Goal: Information Seeking & Learning: Learn about a topic

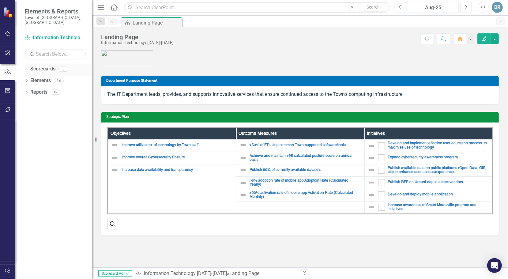
click at [45, 65] on link "Scorecards" at bounding box center [42, 68] width 25 height 7
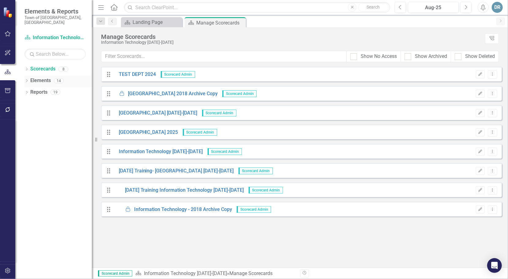
click at [40, 77] on link "Elements" at bounding box center [40, 80] width 21 height 7
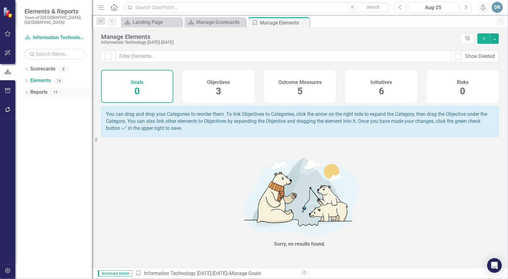
click at [37, 89] on link "Reports" at bounding box center [38, 92] width 17 height 7
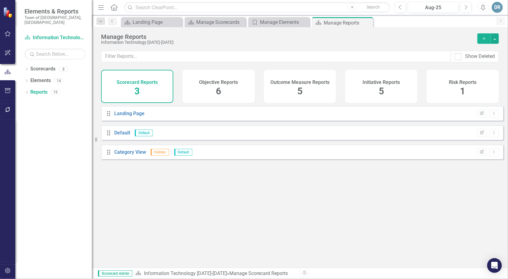
click at [140, 88] on div "Scorecard Reports 3" at bounding box center [137, 86] width 72 height 33
click at [31, 65] on link "Scorecards" at bounding box center [42, 68] width 25 height 7
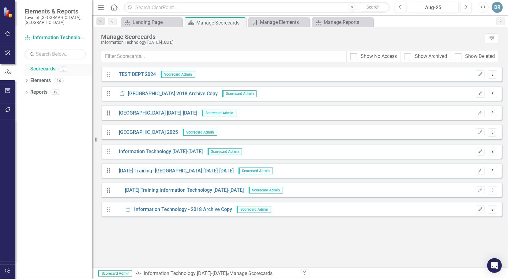
click at [28, 68] on icon "Dropdown" at bounding box center [26, 69] width 4 height 3
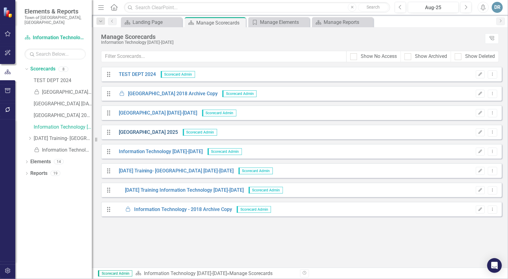
click at [129, 130] on link "[GEOGRAPHIC_DATA] 2025" at bounding box center [146, 132] width 64 height 7
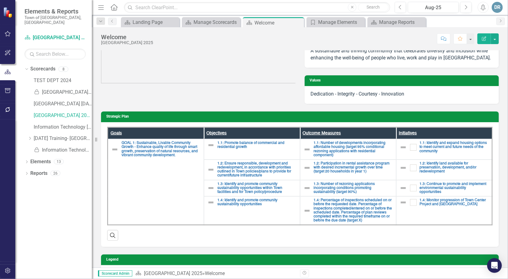
scroll to position [100, 0]
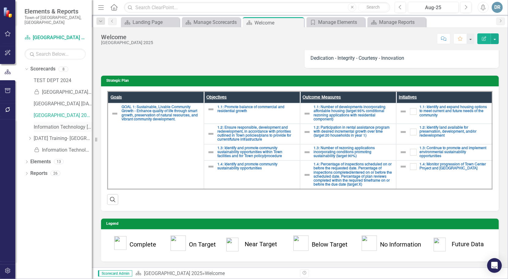
click at [48, 125] on div "Information Technology [DATE]-[DATE]" at bounding box center [63, 127] width 58 height 10
click at [50, 124] on link "Information Technology [DATE]-[DATE]" at bounding box center [63, 127] width 58 height 7
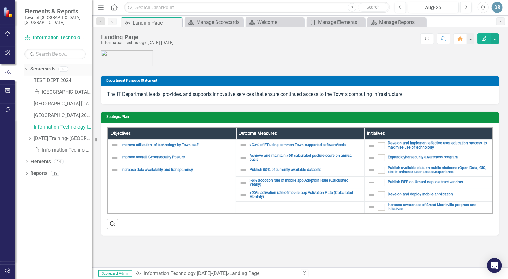
click at [29, 68] on div "Dropdown" at bounding box center [26, 69] width 4 height 3
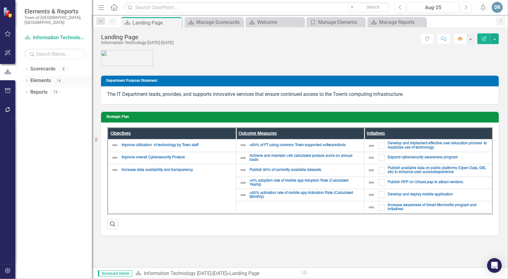
click at [27, 80] on icon "Dropdown" at bounding box center [26, 81] width 4 height 3
click at [27, 80] on icon at bounding box center [26, 81] width 3 height 2
click at [7, 13] on img at bounding box center [8, 12] width 11 height 11
click at [9, 54] on icon "button" at bounding box center [8, 53] width 6 height 6
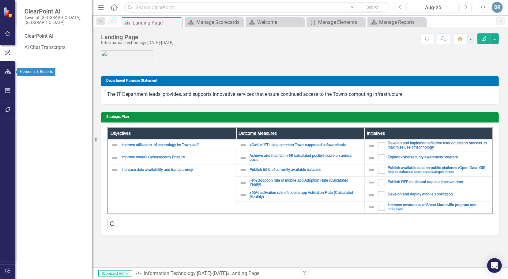
click at [8, 69] on icon "button" at bounding box center [8, 71] width 6 height 5
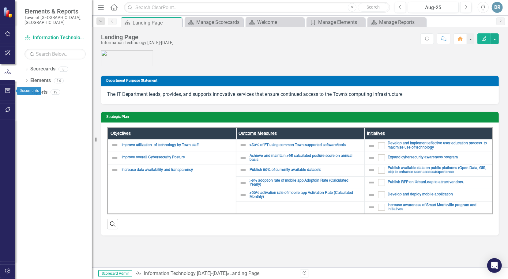
click at [9, 90] on icon "button" at bounding box center [8, 90] width 6 height 5
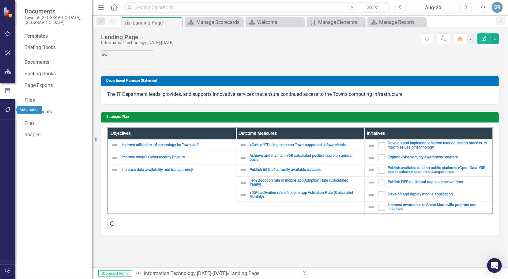
click at [6, 110] on icon "button" at bounding box center [7, 109] width 5 height 5
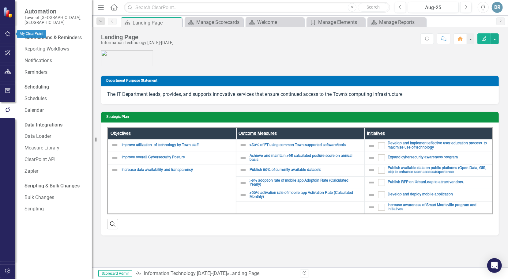
click at [7, 34] on icon "button" at bounding box center [8, 33] width 6 height 5
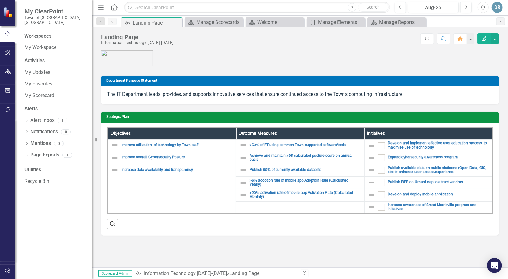
click at [40, 33] on div "Workspaces" at bounding box center [37, 36] width 27 height 7
click at [46, 44] on link "My Workspace" at bounding box center [54, 47] width 61 height 7
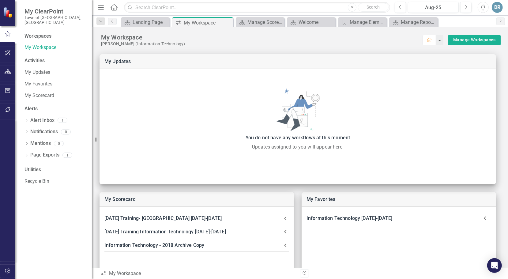
click at [44, 57] on div "Activities" at bounding box center [54, 60] width 61 height 7
click at [36, 57] on div "Activities" at bounding box center [54, 60] width 61 height 7
click at [35, 69] on link "My Updates" at bounding box center [54, 72] width 61 height 7
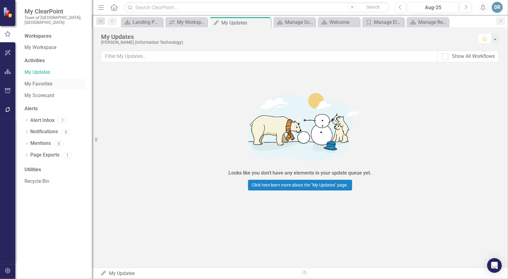
click at [37, 80] on link "My Favorites" at bounding box center [54, 83] width 61 height 7
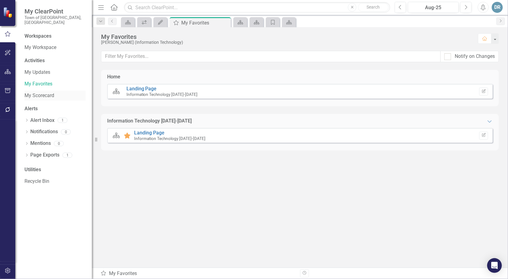
click at [43, 92] on link "My Scorecard" at bounding box center [54, 95] width 61 height 7
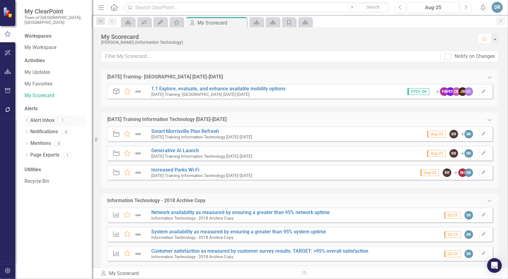
click at [39, 117] on link "Alert Inbox" at bounding box center [42, 120] width 24 height 7
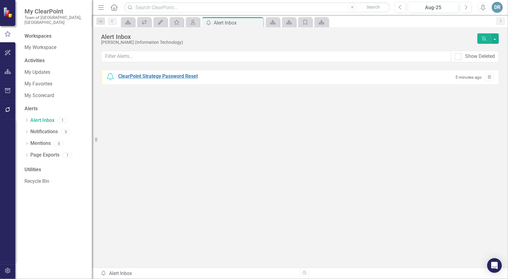
click at [165, 75] on div "ClearPoint Strategy Password Reset" at bounding box center [158, 76] width 80 height 7
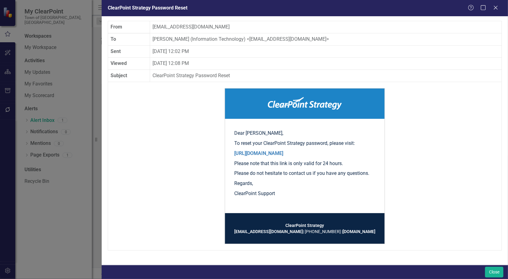
click at [499, 9] on div "Help Maximize Close" at bounding box center [485, 8] width 34 height 7
click at [496, 9] on icon at bounding box center [495, 7] width 5 height 5
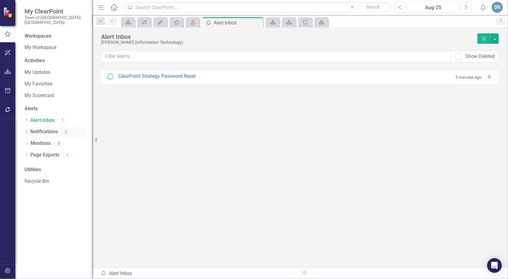
click at [46, 128] on link "Notifications" at bounding box center [44, 131] width 28 height 7
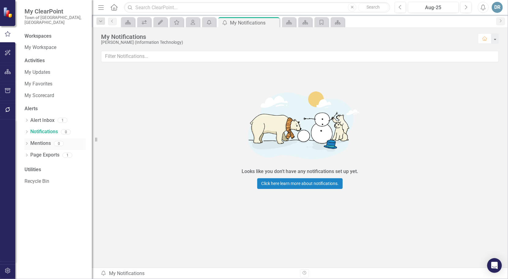
click at [40, 140] on link "Mentions" at bounding box center [40, 143] width 21 height 7
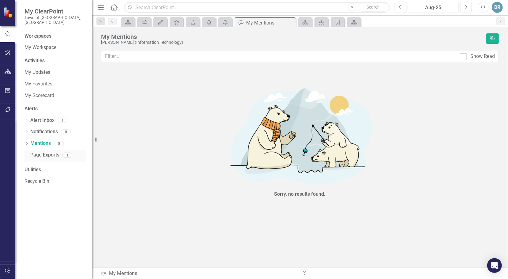
click at [42, 151] on link "Page Exports" at bounding box center [44, 154] width 29 height 7
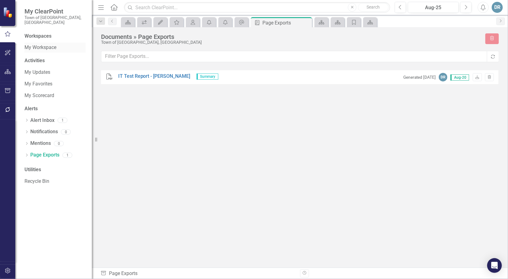
click at [48, 44] on link "My Workspace" at bounding box center [54, 47] width 61 height 7
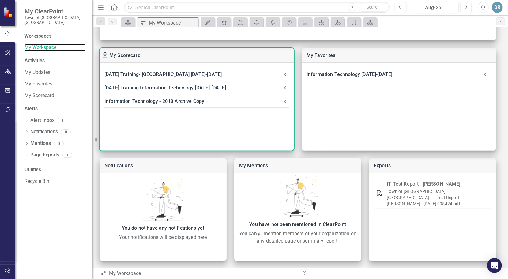
scroll to position [144, 0]
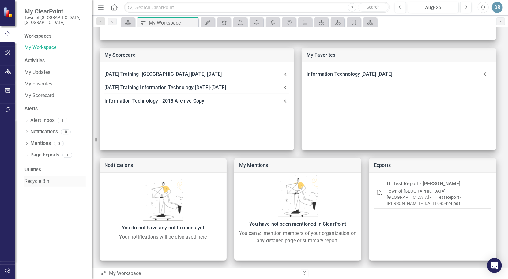
click at [36, 178] on link "Recycle Bin" at bounding box center [54, 181] width 61 height 7
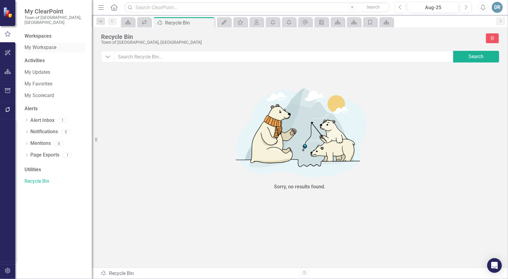
click at [37, 44] on link "My Workspace" at bounding box center [54, 47] width 61 height 7
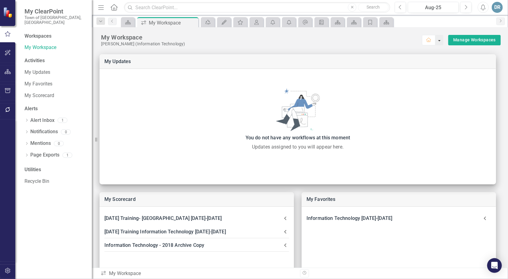
click at [435, 42] on button "button" at bounding box center [439, 40] width 8 height 10
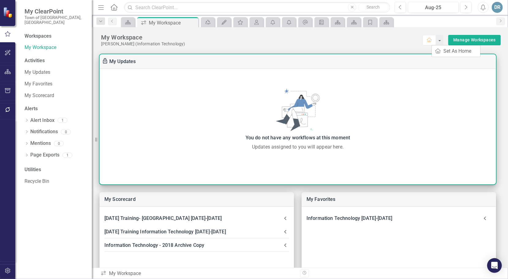
click at [421, 83] on div "You do not have any workflows at this moment Updates assigned to you will appea…" at bounding box center [297, 119] width 396 height 101
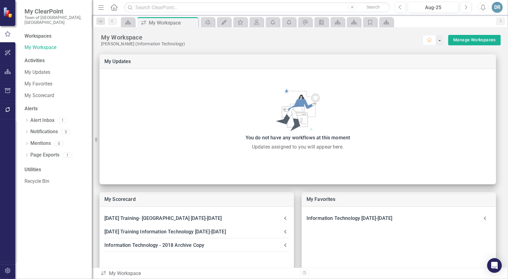
drag, startPoint x: 23, startPoint y: 100, endPoint x: 1, endPoint y: 119, distance: 29.5
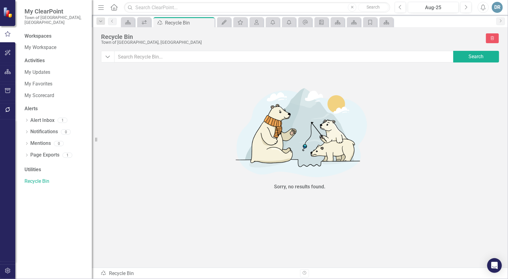
click at [48, 33] on div "Workspaces" at bounding box center [37, 36] width 27 height 7
click at [40, 44] on link "My Workspace" at bounding box center [54, 47] width 61 height 7
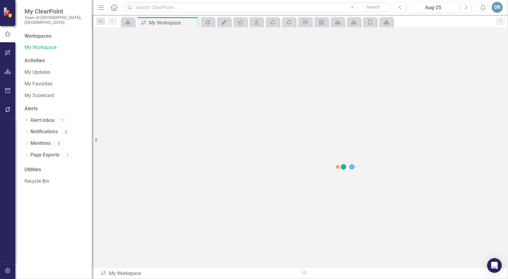
click at [46, 11] on span "My ClearPoint" at bounding box center [54, 11] width 61 height 7
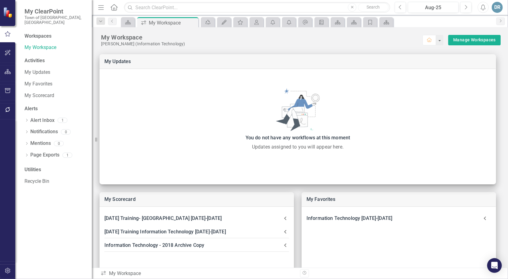
click at [46, 11] on span "My ClearPoint" at bounding box center [54, 11] width 61 height 7
click at [45, 117] on link "Alert Inbox" at bounding box center [42, 120] width 24 height 7
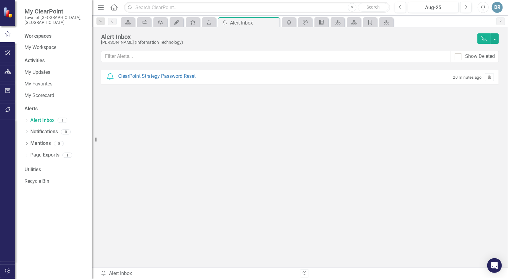
click at [489, 77] on icon "button" at bounding box center [489, 77] width 3 height 4
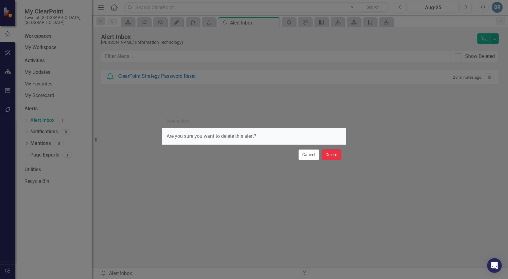
click at [327, 154] on button "Delete" at bounding box center [332, 154] width 20 height 11
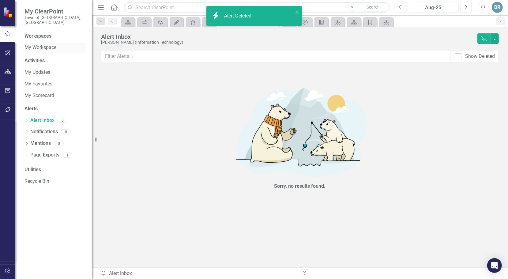
click at [31, 44] on link "My Workspace" at bounding box center [54, 47] width 61 height 7
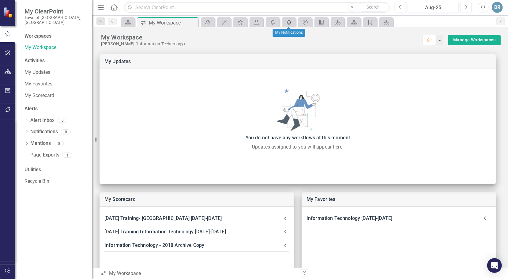
click at [292, 23] on link "My Notifications" at bounding box center [288, 22] width 11 height 8
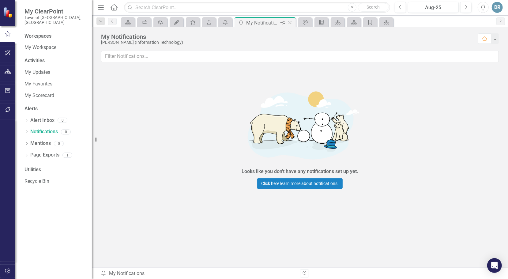
click at [290, 21] on icon "Close" at bounding box center [290, 22] width 6 height 5
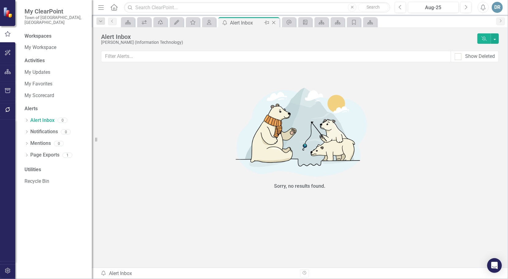
click at [275, 21] on icon "Close" at bounding box center [274, 22] width 6 height 5
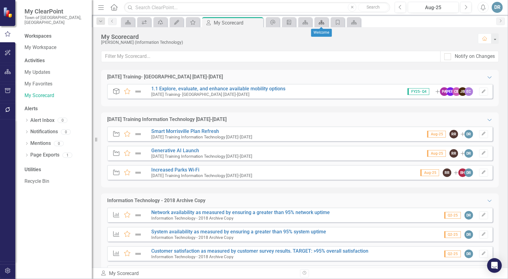
click at [321, 23] on icon "Scorecard" at bounding box center [321, 22] width 6 height 5
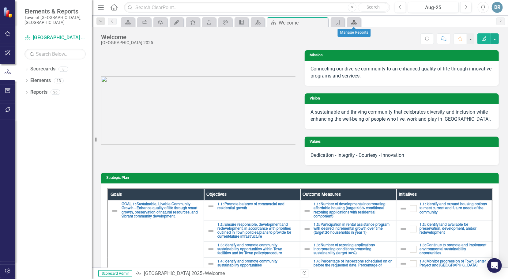
click at [353, 23] on icon "Scorecard" at bounding box center [354, 22] width 6 height 5
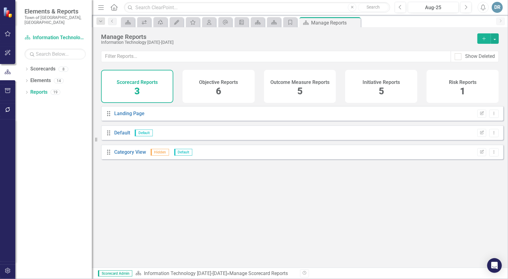
click at [0, 0] on icon "Close" at bounding box center [0, 0] width 0 height 0
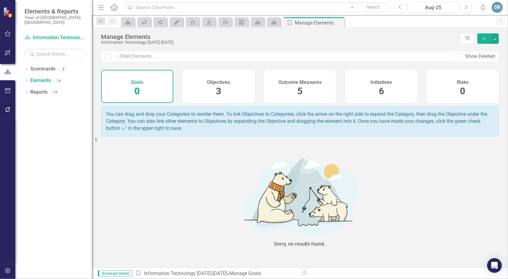
click at [0, 0] on icon "Close" at bounding box center [0, 0] width 0 height 0
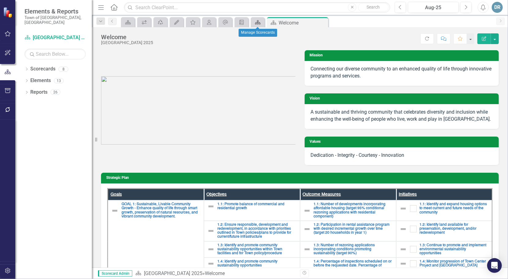
click at [260, 21] on icon "Scorecard" at bounding box center [258, 22] width 6 height 5
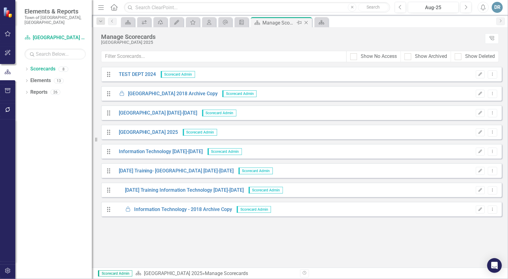
click at [307, 22] on icon "Close" at bounding box center [306, 22] width 6 height 5
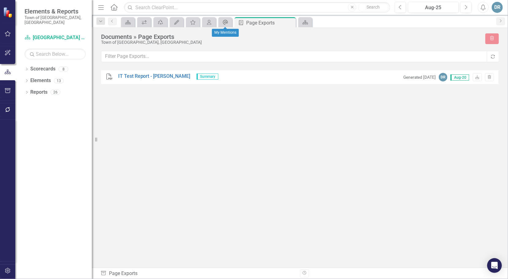
click at [223, 22] on icon at bounding box center [225, 22] width 5 height 5
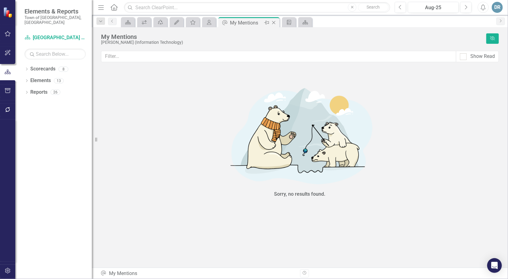
click at [274, 20] on icon "Close" at bounding box center [274, 22] width 6 height 5
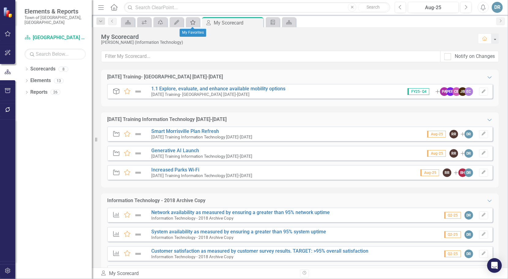
click at [194, 22] on icon "My Favorites" at bounding box center [193, 22] width 6 height 5
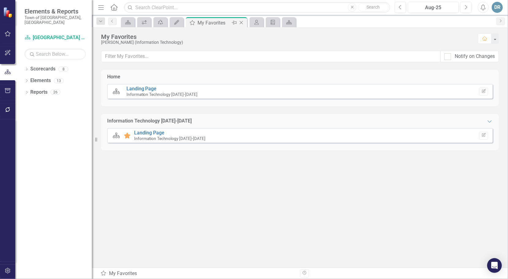
click at [242, 22] on icon "Close" at bounding box center [241, 22] width 6 height 5
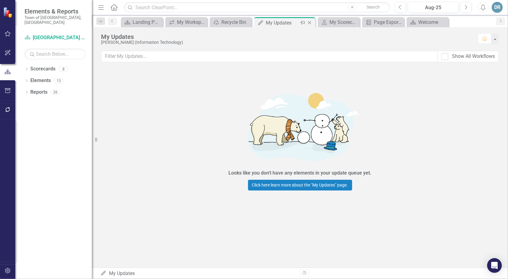
click at [308, 21] on icon at bounding box center [309, 22] width 3 height 3
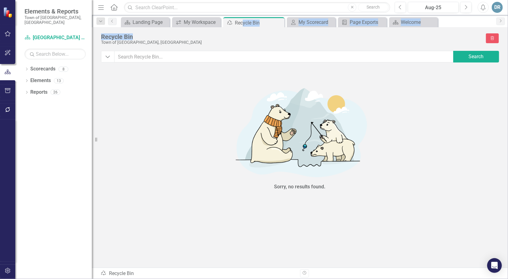
drag, startPoint x: 244, startPoint y: 21, endPoint x: 425, endPoint y: 27, distance: 181.6
click at [425, 27] on div "Menu Home Search Close Search Previous Aug-25 Next Alerts DR User Edit Profile …" at bounding box center [300, 139] width 416 height 279
click at [278, 21] on icon "Close" at bounding box center [278, 22] width 6 height 5
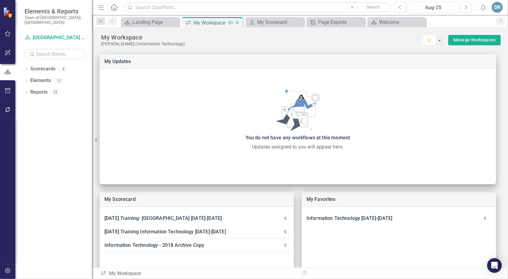
click at [198, 22] on div "My Workspace" at bounding box center [209, 23] width 33 height 8
click at [237, 21] on icon "Close" at bounding box center [237, 22] width 6 height 5
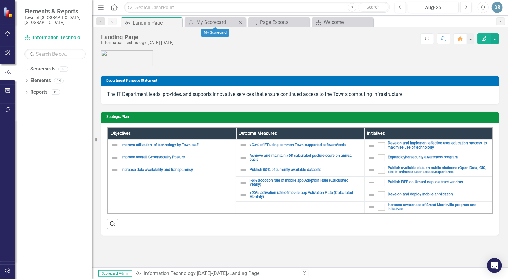
click at [241, 20] on icon "Close" at bounding box center [240, 22] width 6 height 5
click at [239, 20] on icon "Close" at bounding box center [240, 22] width 6 height 5
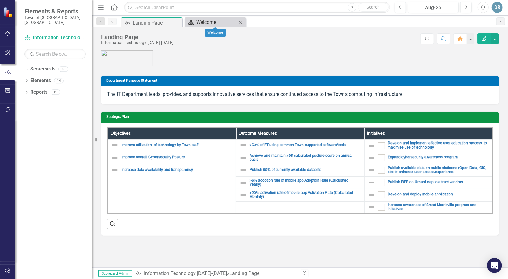
click at [224, 21] on div "Welcome" at bounding box center [216, 22] width 40 height 8
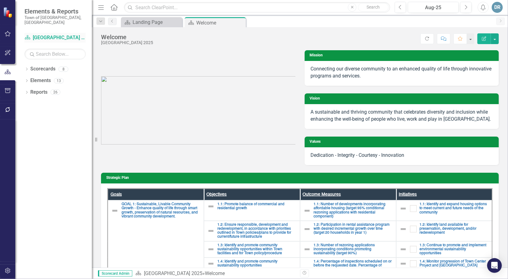
click at [59, 34] on link "Scorecard Morrisville 2025" at bounding box center [54, 37] width 61 height 7
click at [7, 32] on icon "button" at bounding box center [8, 33] width 6 height 5
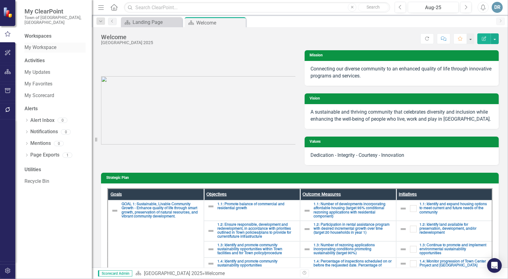
click at [57, 44] on link "My Workspace" at bounding box center [54, 47] width 61 height 7
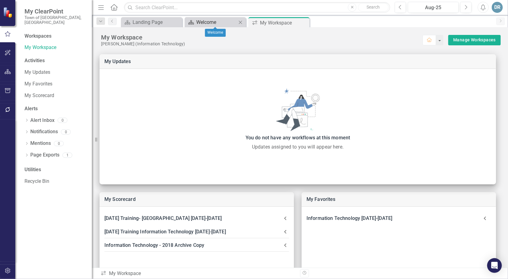
click at [213, 23] on div "Welcome" at bounding box center [216, 22] width 40 height 8
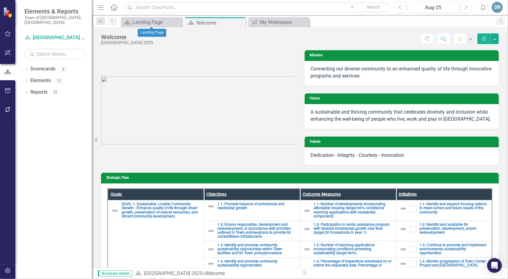
click at [146, 17] on div "Dropdown Search Scorecard Landing Page Close Scorecard Welcome Pin icon.workspa…" at bounding box center [300, 21] width 416 height 12
click at [148, 24] on div "Landing Page" at bounding box center [153, 22] width 40 height 8
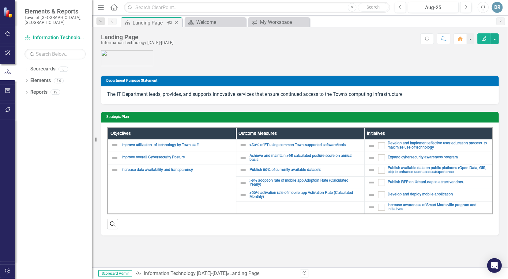
click at [177, 22] on icon "Close" at bounding box center [176, 22] width 6 height 5
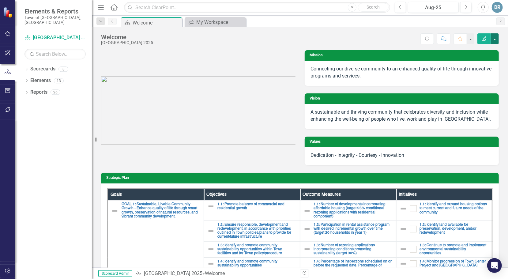
click at [493, 37] on button "button" at bounding box center [495, 38] width 8 height 11
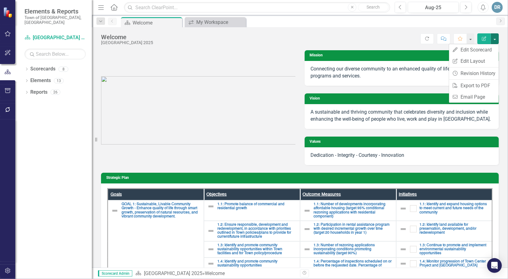
click at [232, 46] on div "Welcome Morrisville 2025 Score: N/A Aug-25 Completed Refresh Comment Favorite E…" at bounding box center [300, 147] width 416 height 240
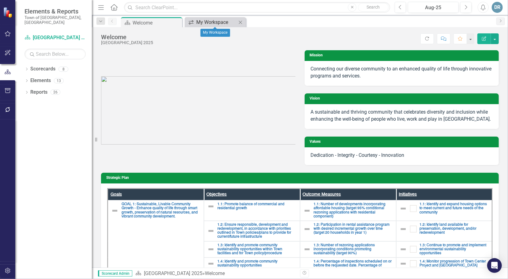
click at [216, 22] on div "My Workspace" at bounding box center [216, 22] width 40 height 8
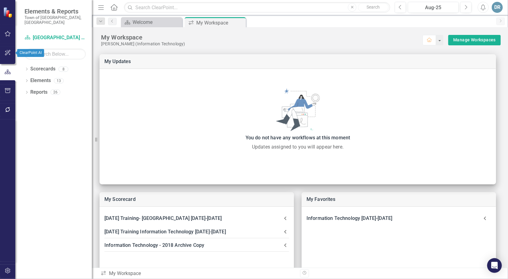
click at [8, 51] on icon "button" at bounding box center [8, 52] width 6 height 5
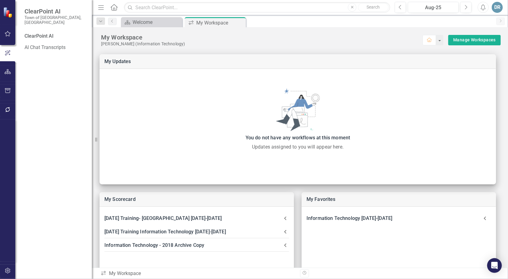
click at [49, 33] on div "ClearPoint AI" at bounding box center [54, 36] width 61 height 7
click at [42, 44] on link "AI Chat Transcripts" at bounding box center [54, 47] width 61 height 7
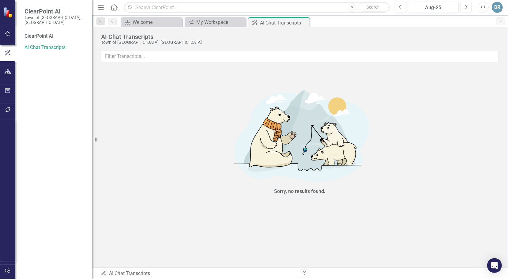
click at [48, 33] on div "ClearPoint AI" at bounding box center [54, 36] width 61 height 7
click at [9, 72] on icon "button" at bounding box center [8, 71] width 6 height 5
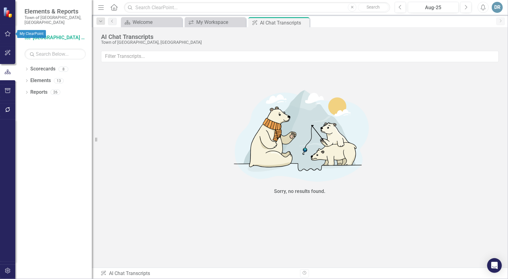
click at [7, 34] on icon "button" at bounding box center [8, 33] width 6 height 5
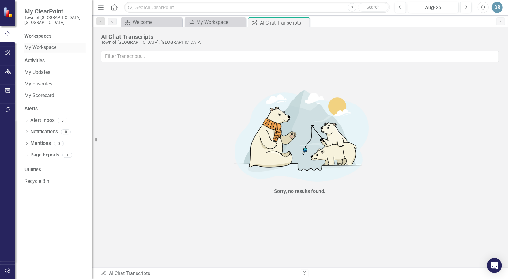
click at [42, 44] on link "My Workspace" at bounding box center [54, 47] width 61 height 7
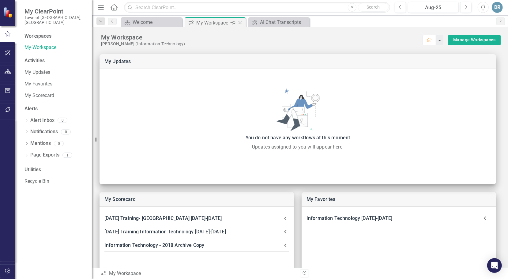
click at [239, 23] on icon "Close" at bounding box center [240, 22] width 6 height 5
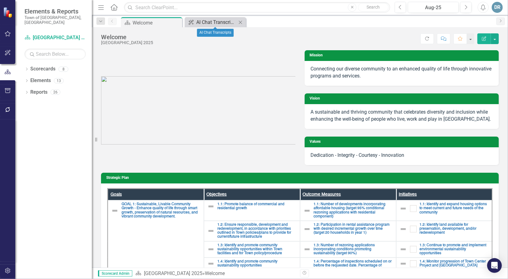
click at [226, 22] on div "AI Chat Transcripts" at bounding box center [216, 22] width 40 height 8
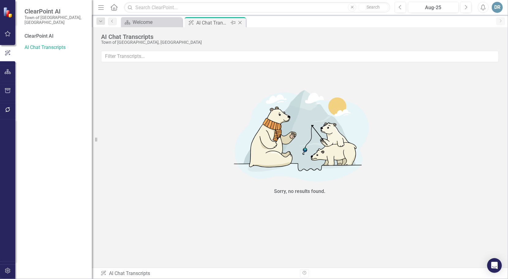
click at [240, 21] on icon "Close" at bounding box center [240, 22] width 6 height 5
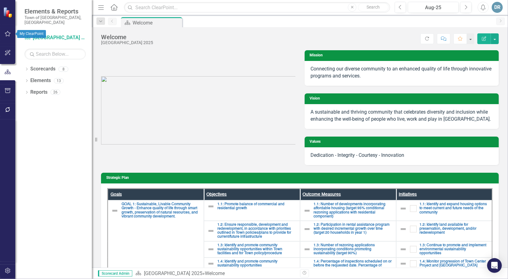
click at [10, 51] on icon "button" at bounding box center [8, 53] width 6 height 6
click at [9, 34] on icon "button" at bounding box center [8, 33] width 6 height 5
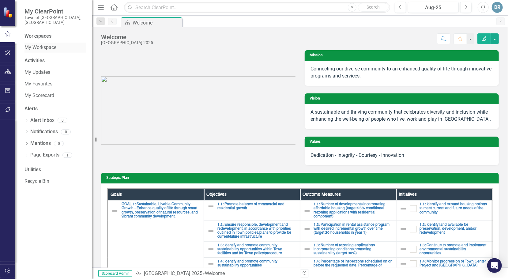
click at [48, 44] on link "My Workspace" at bounding box center [54, 47] width 61 height 7
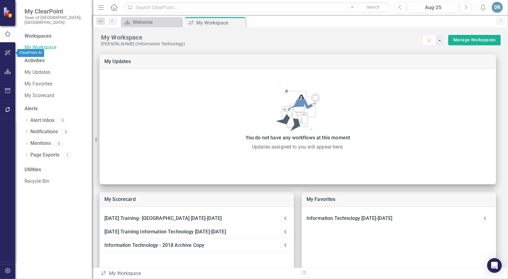
click at [7, 50] on icon "button" at bounding box center [8, 52] width 6 height 5
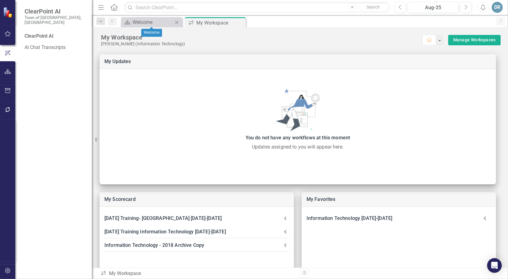
click at [178, 21] on icon at bounding box center [176, 22] width 3 height 3
click at [497, 6] on div "DR" at bounding box center [497, 7] width 11 height 11
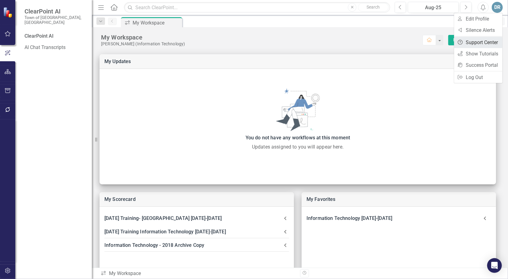
click at [483, 40] on link "Help Support Center" at bounding box center [478, 42] width 48 height 11
click at [497, 9] on div "DR" at bounding box center [497, 7] width 11 height 11
click at [7, 108] on icon "button" at bounding box center [7, 109] width 5 height 5
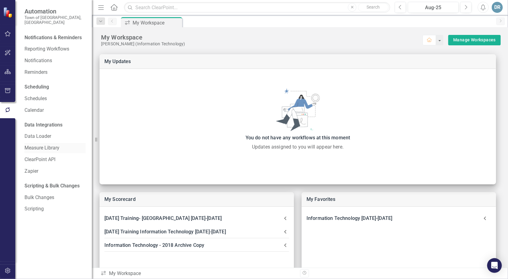
click at [54, 144] on link "Measure Library" at bounding box center [54, 147] width 61 height 7
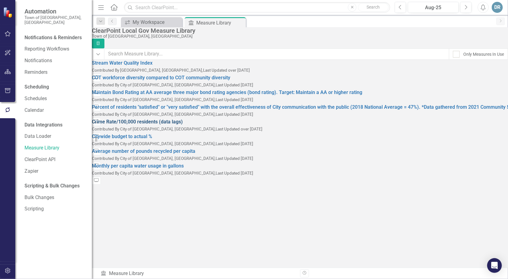
click at [158, 125] on link "Crime Rate/100,000 residents (data lags)" at bounding box center [137, 122] width 91 height 6
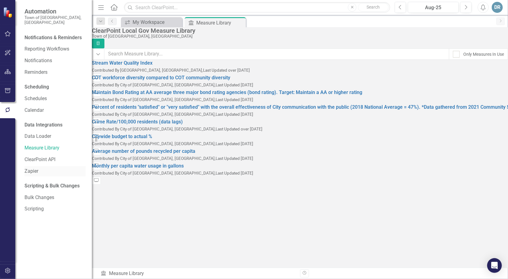
click at [37, 168] on link "Zapier" at bounding box center [54, 171] width 61 height 7
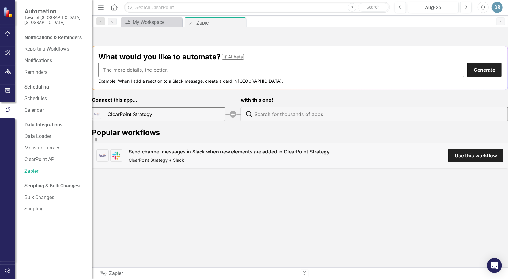
click at [214, 115] on div "Connect this app... ClearPoint Strategy with this one!" at bounding box center [300, 109] width 416 height 26
click at [207, 120] on div "Connect this app... ClearPoint Strategy with this one!" at bounding box center [300, 109] width 416 height 26
click at [40, 205] on link "Scripting" at bounding box center [54, 208] width 61 height 7
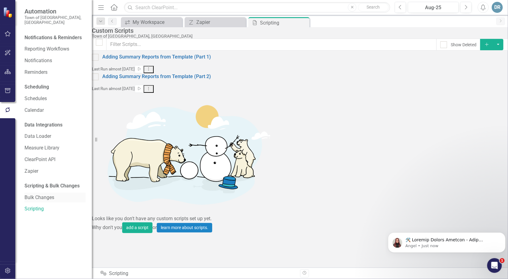
click at [46, 194] on link "Bulk Changes" at bounding box center [54, 197] width 61 height 7
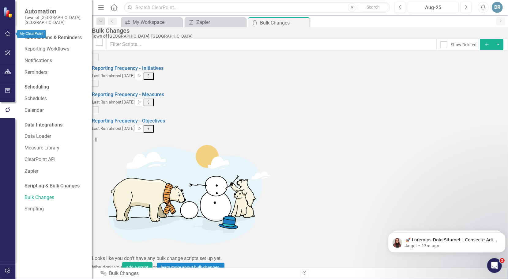
click at [6, 34] on icon "button" at bounding box center [8, 33] width 6 height 5
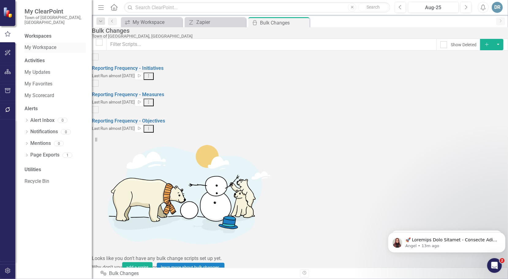
click at [36, 44] on link "My Workspace" at bounding box center [54, 47] width 61 height 7
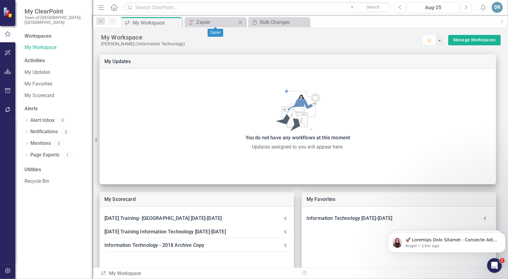
click at [241, 19] on div "Close" at bounding box center [241, 22] width 8 height 8
click at [241, 22] on icon "Close" at bounding box center [240, 22] width 6 height 5
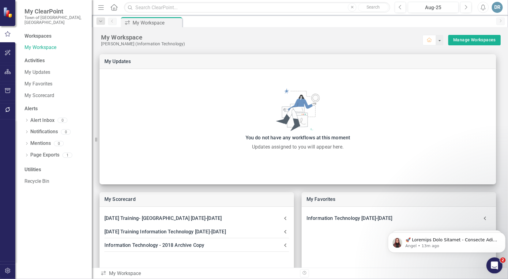
click at [492, 263] on icon "Open Intercom Messenger" at bounding box center [493, 265] width 10 height 10
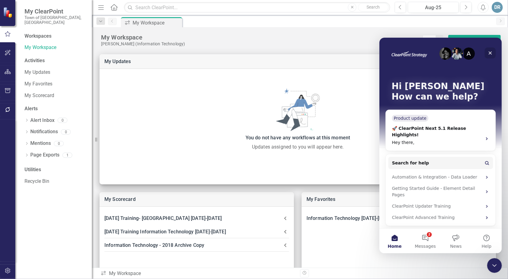
click at [491, 53] on icon "Close" at bounding box center [489, 52] width 5 height 5
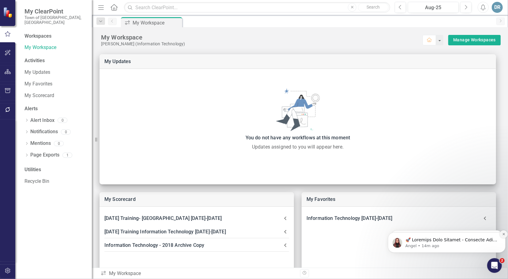
click at [503, 234] on icon "Dismiss notification" at bounding box center [503, 233] width 3 height 3
click at [503, 234] on icon "Dismiss notification" at bounding box center [503, 234] width 3 height 3
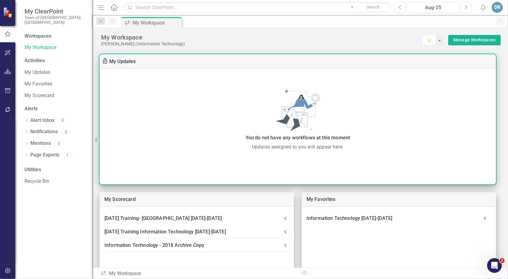
click at [204, 113] on div "You do not have any workflows at this moment Updates assigned to you will appea…" at bounding box center [297, 119] width 396 height 62
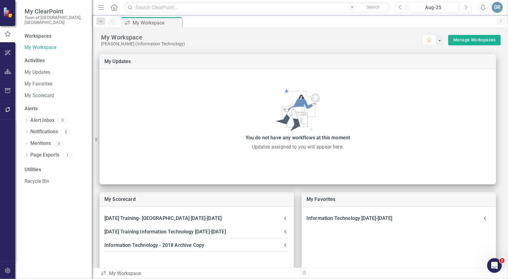
click at [7, 11] on img at bounding box center [8, 12] width 11 height 11
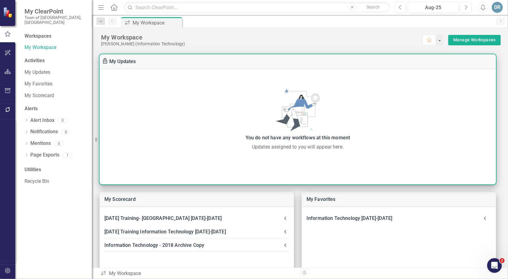
click at [211, 100] on div "You do not have any workflows at this moment Updates assigned to you will appea…" at bounding box center [297, 119] width 396 height 62
